Goal: Transaction & Acquisition: Purchase product/service

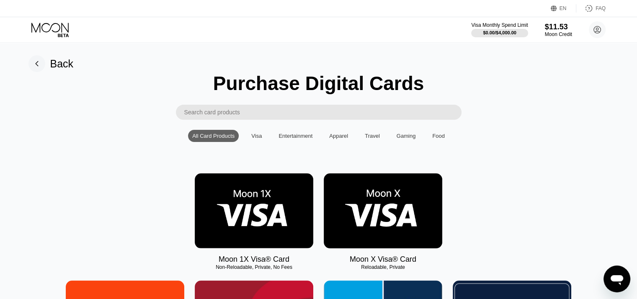
click at [400, 203] on img at bounding box center [383, 210] width 118 height 75
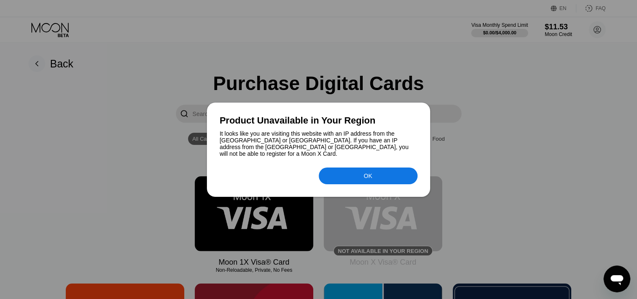
click at [400, 203] on div at bounding box center [318, 149] width 637 height 299
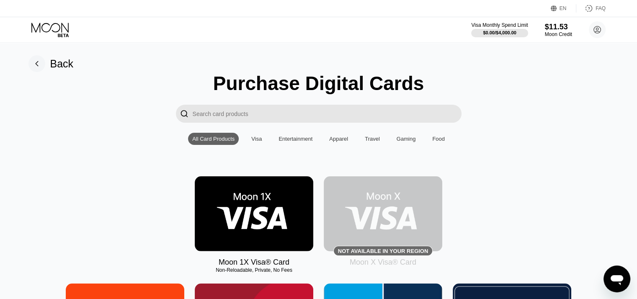
click at [389, 224] on img at bounding box center [383, 213] width 118 height 75
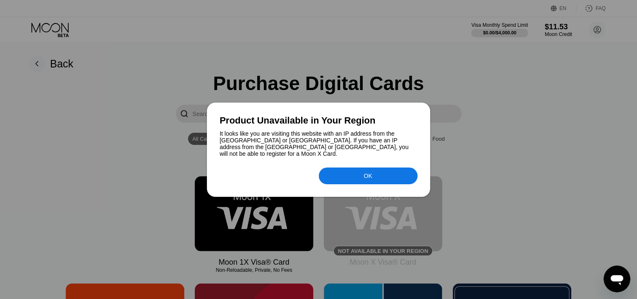
click at [332, 172] on div "OK" at bounding box center [368, 175] width 99 height 17
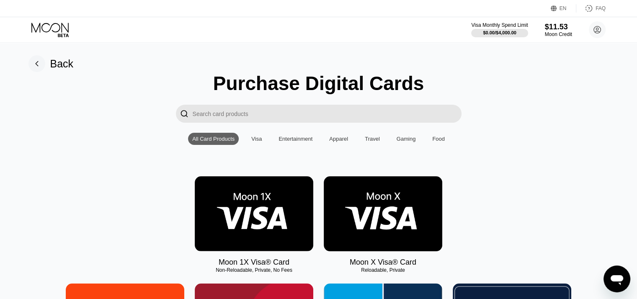
click at [374, 222] on img at bounding box center [383, 213] width 118 height 75
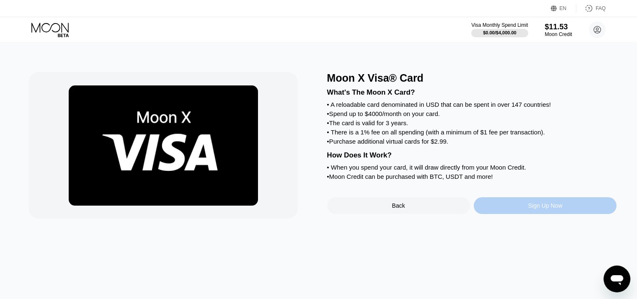
click at [495, 214] on div "Sign Up Now" at bounding box center [544, 205] width 143 height 17
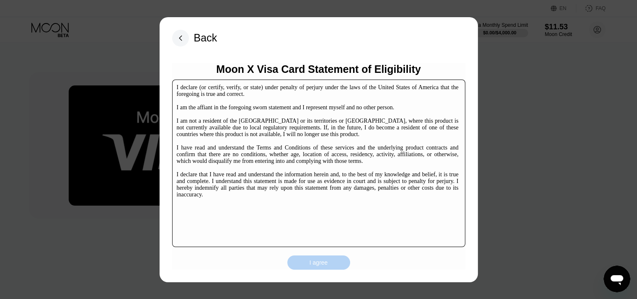
click at [321, 263] on div "I agree" at bounding box center [318, 263] width 18 height 8
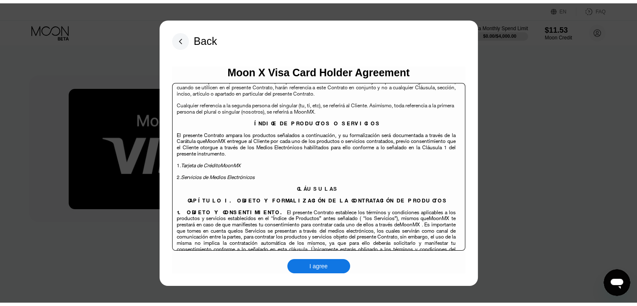
scroll to position [1395, 0]
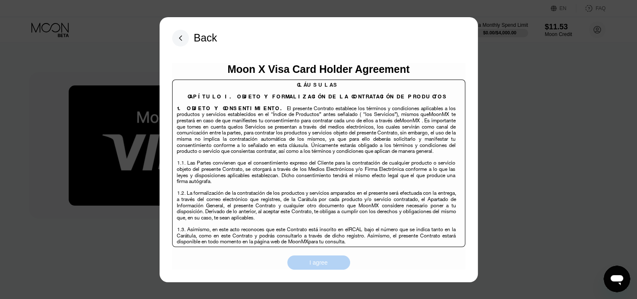
click at [328, 261] on div "I agree" at bounding box center [318, 262] width 63 height 14
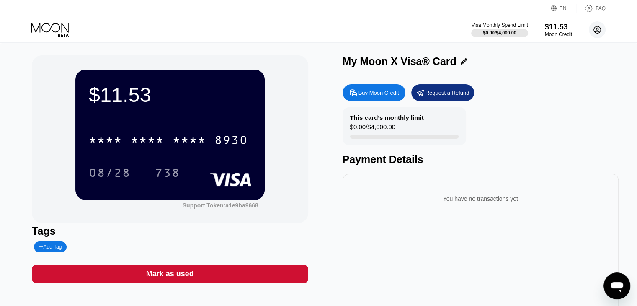
click at [594, 25] on circle at bounding box center [597, 29] width 17 height 17
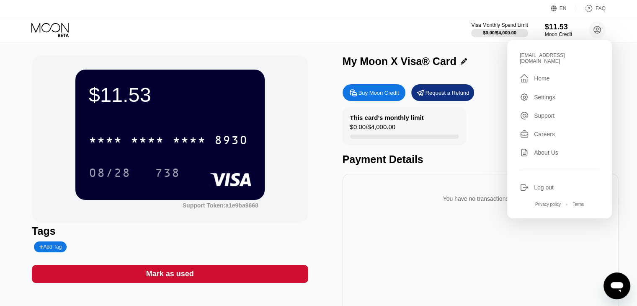
click at [556, 73] on div " Home" at bounding box center [560, 78] width 80 height 10
